Goal: Transaction & Acquisition: Purchase product/service

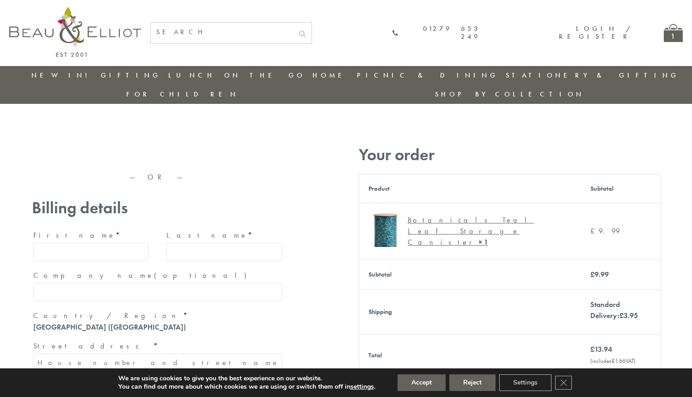
type input "[EMAIL_ADDRESS][DOMAIN_NAME]"
type input "[PERSON_NAME]"
type input "Williams"
type input "23, Scottsdale, Happytown"
type input "London"
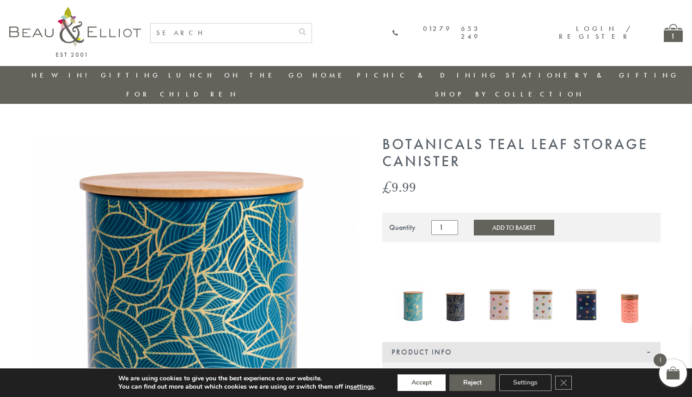
click at [422, 383] on button "Accept" at bounding box center [421, 383] width 48 height 17
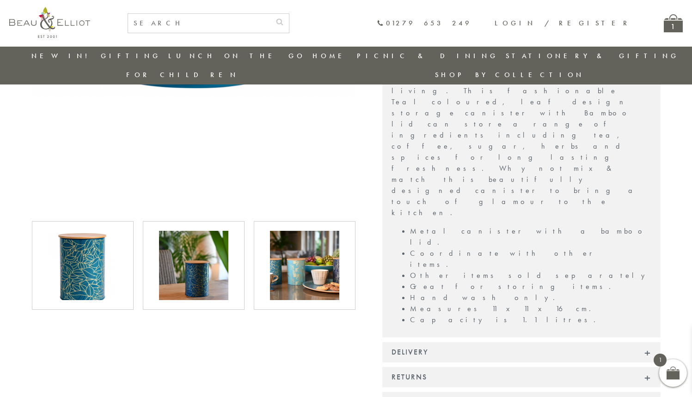
scroll to position [397, 0]
